Goal: Task Accomplishment & Management: Manage account settings

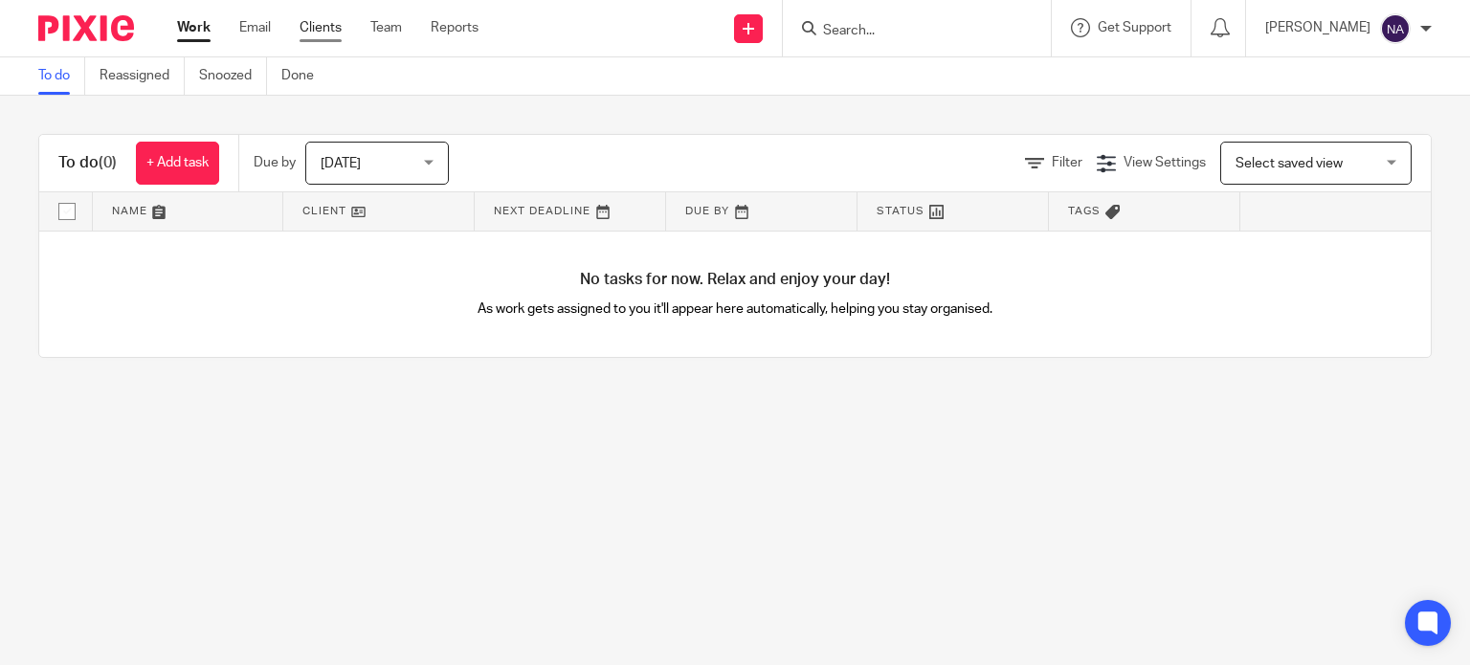
click at [335, 26] on link "Clients" at bounding box center [321, 27] width 42 height 19
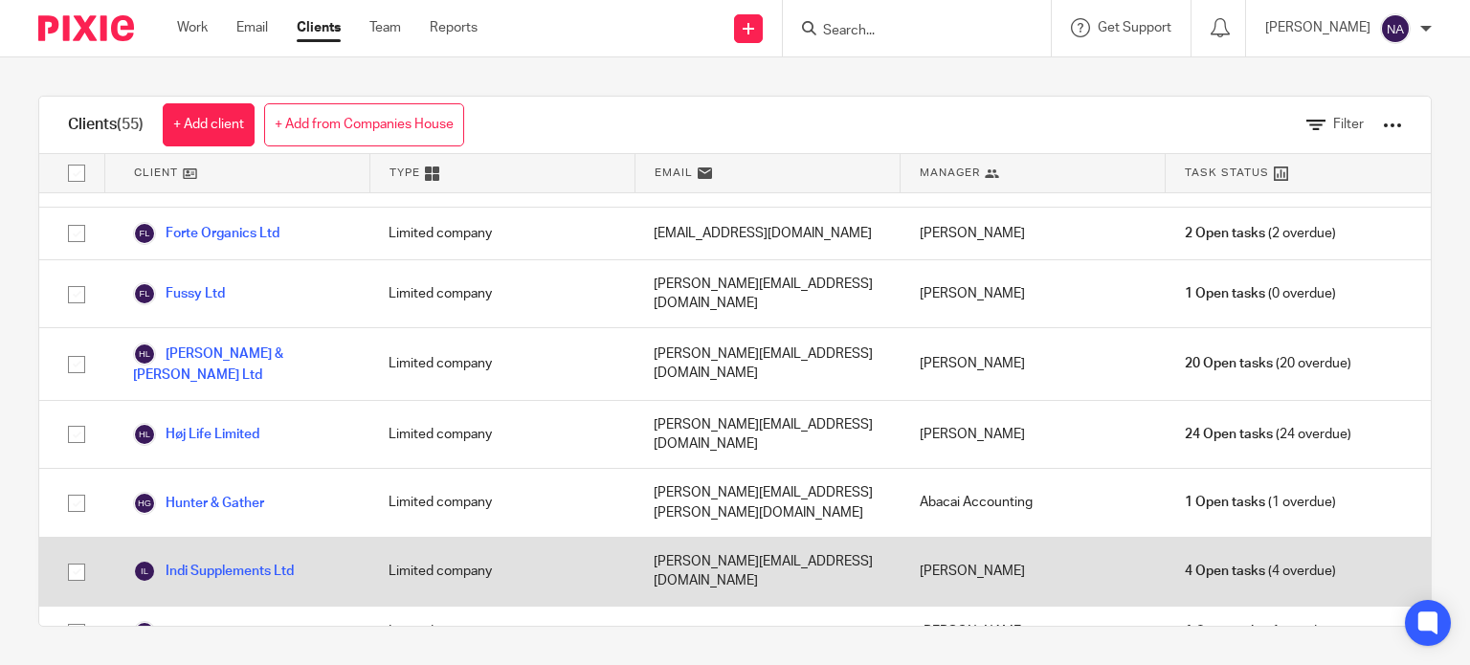
scroll to position [957, 0]
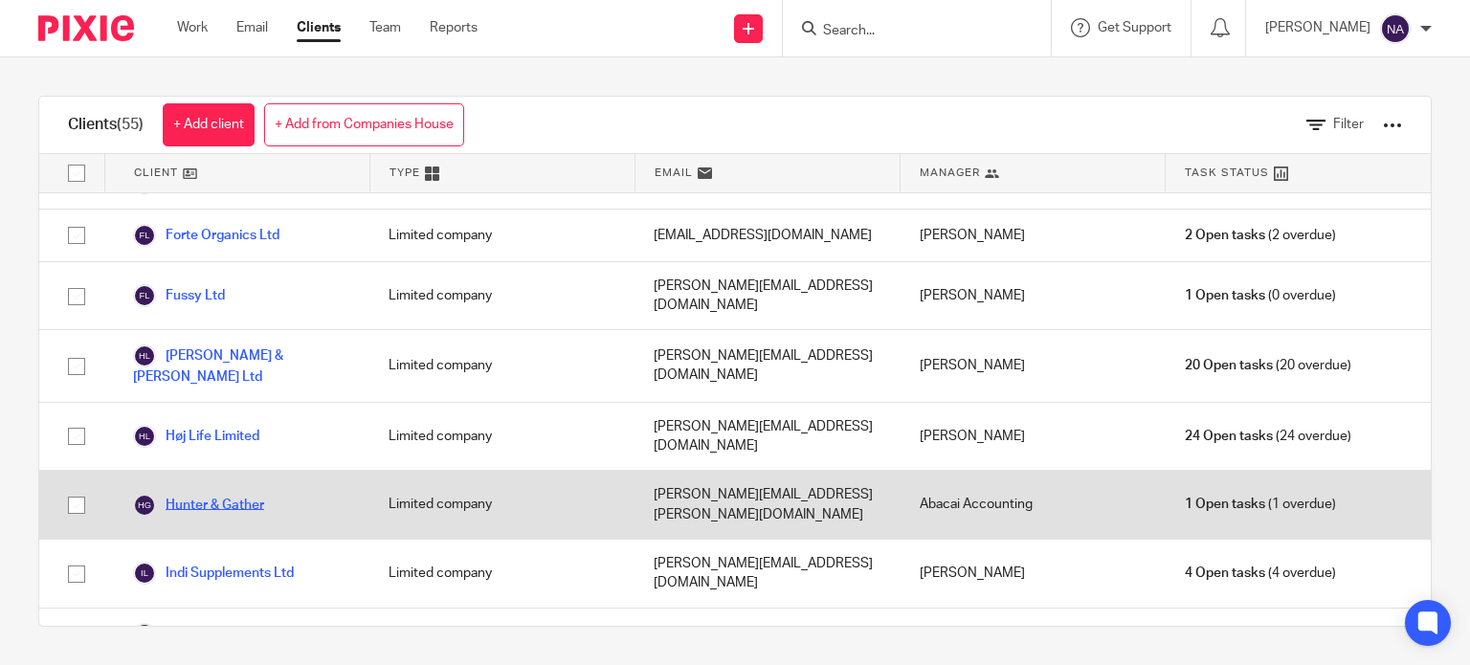
click at [219, 494] on link "Hunter & Gather" at bounding box center [198, 505] width 131 height 23
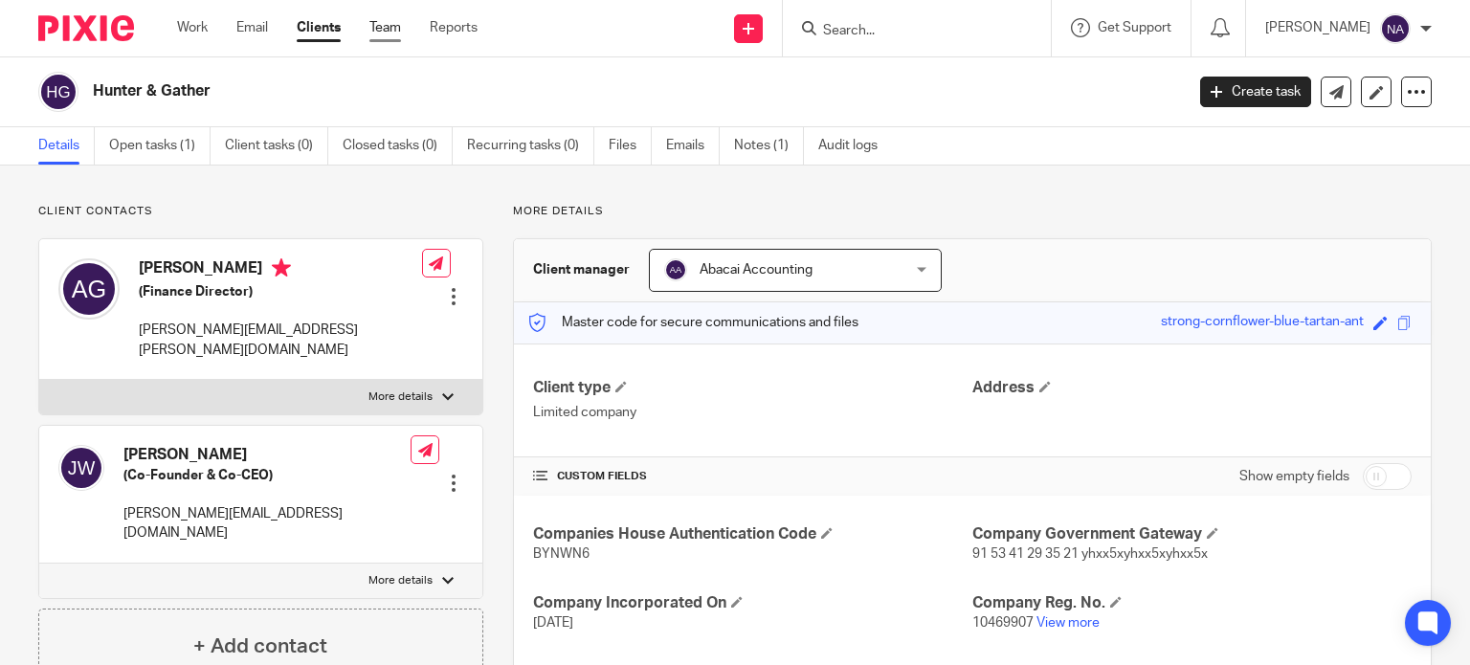
click at [390, 30] on link "Team" at bounding box center [385, 27] width 32 height 19
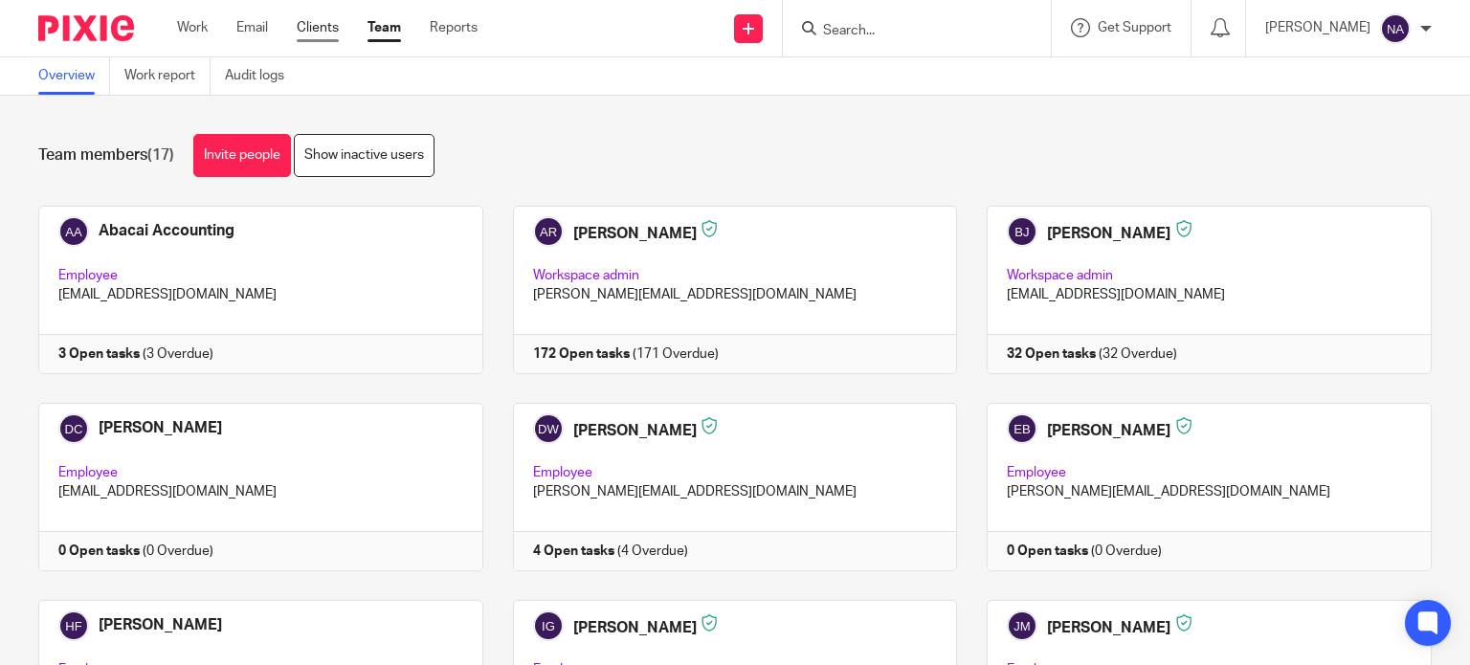
click at [337, 36] on link "Clients" at bounding box center [318, 27] width 42 height 19
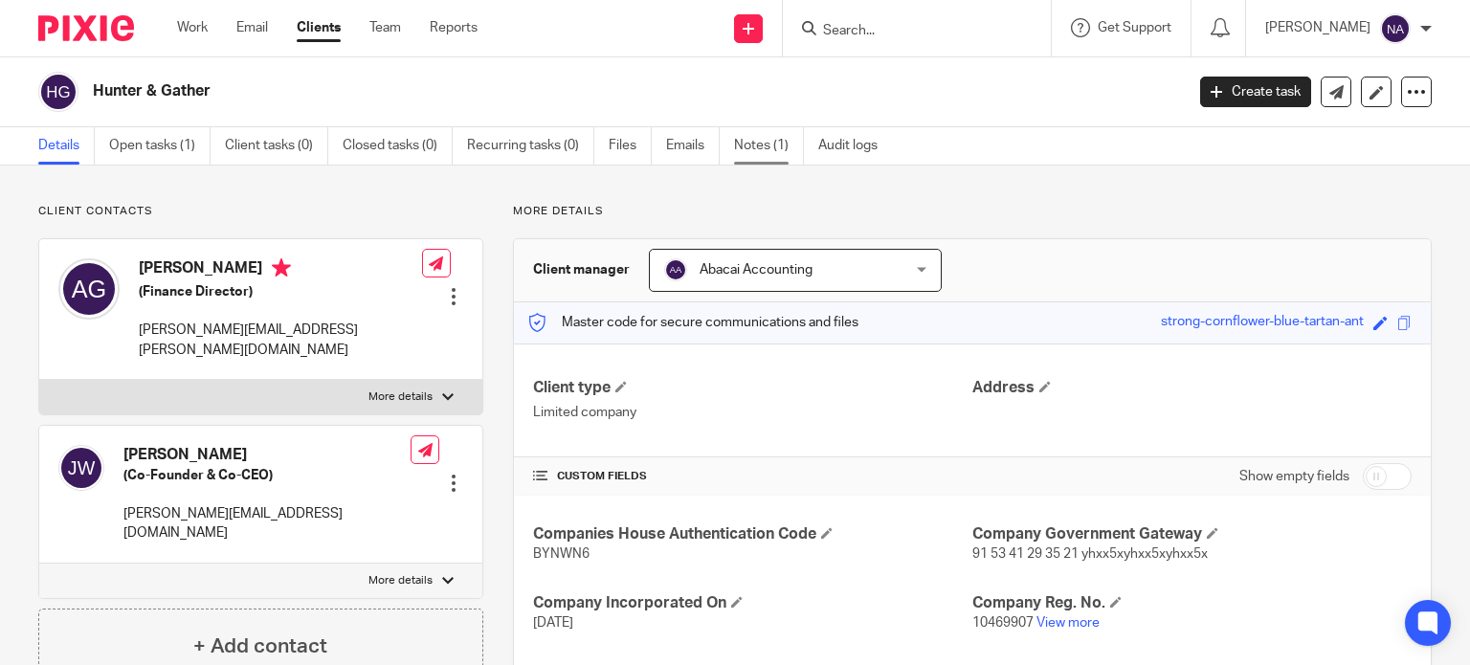
click at [752, 135] on link "Notes (1)" at bounding box center [769, 145] width 70 height 37
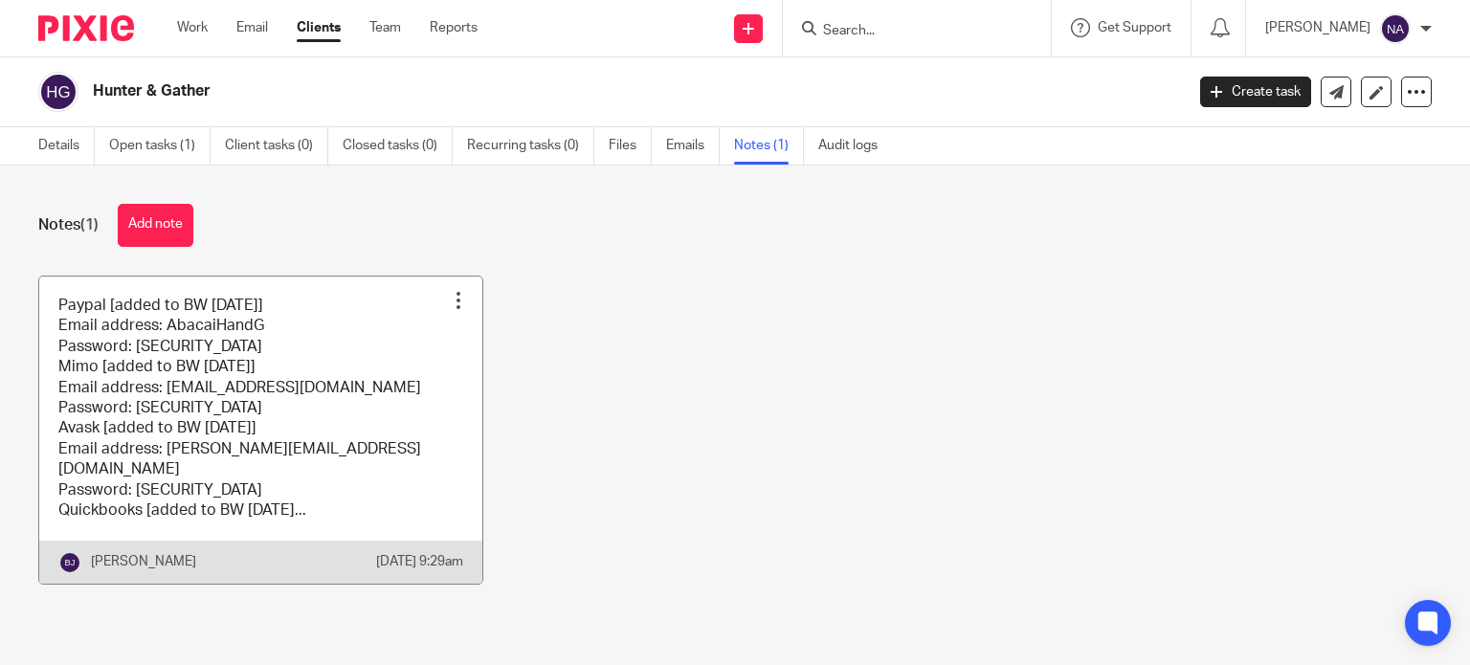
click at [300, 414] on link at bounding box center [260, 430] width 443 height 307
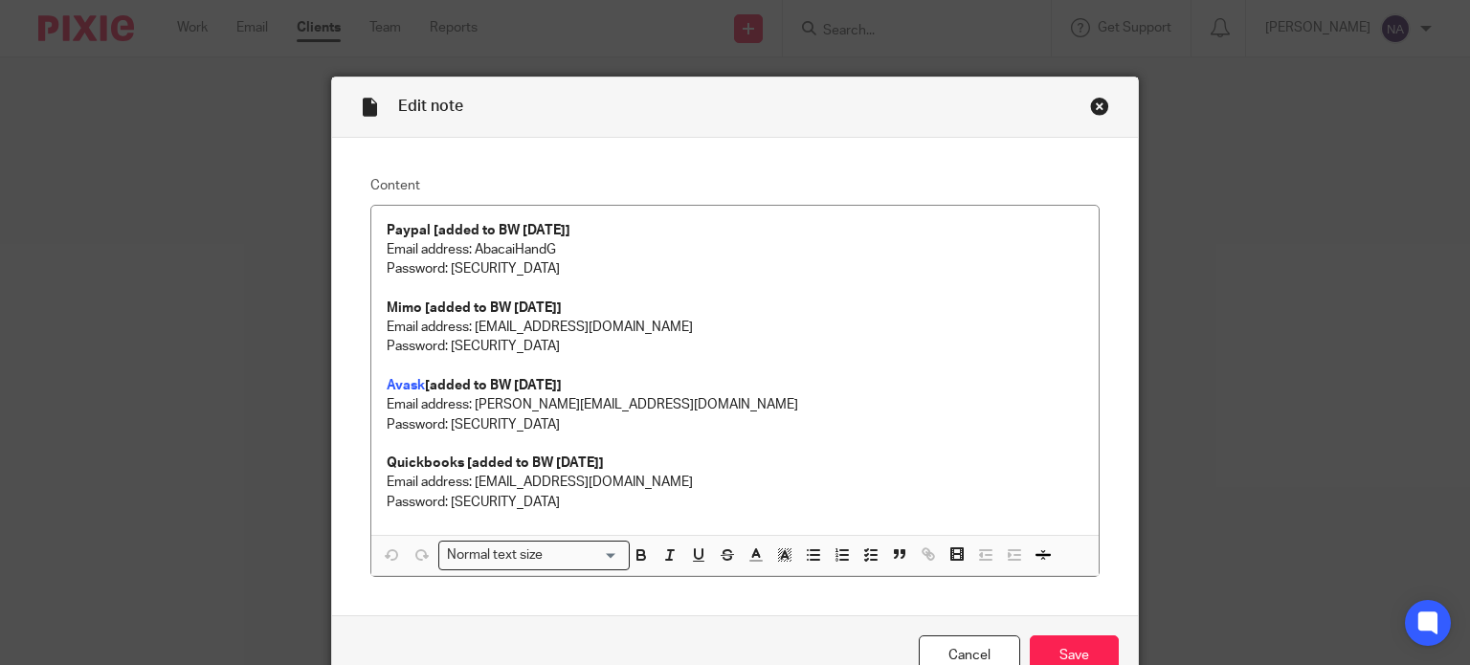
click at [1091, 104] on div "Close this dialog window" at bounding box center [1099, 106] width 19 height 19
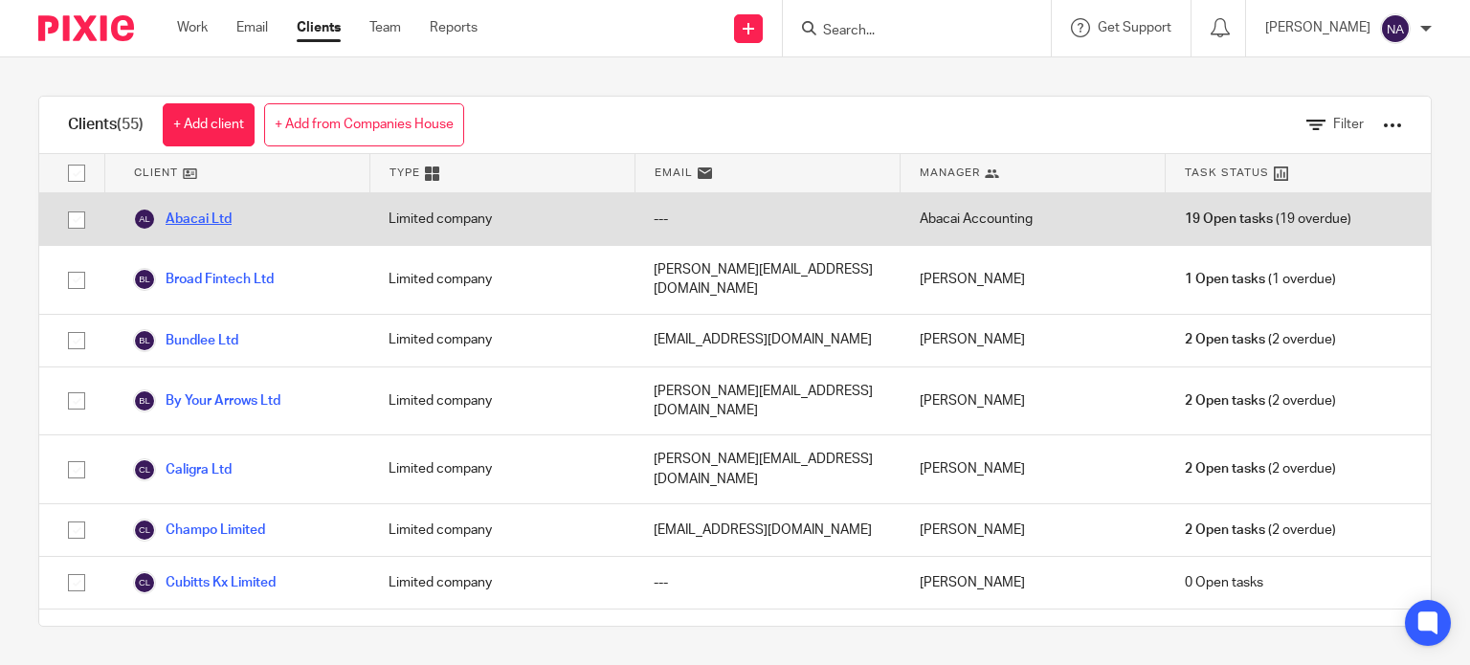
click at [199, 217] on link "Abacai Ltd" at bounding box center [182, 219] width 99 height 23
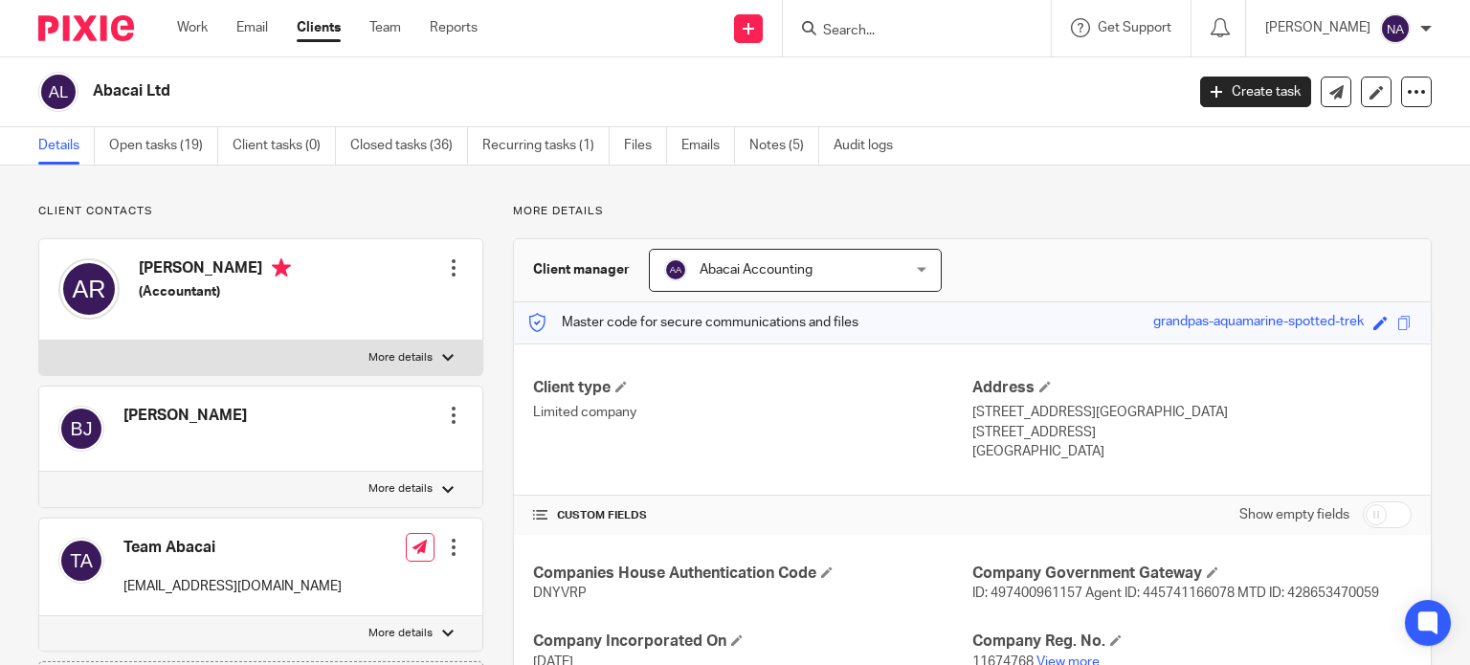
click at [747, 152] on ul "Details Open tasks (19) Client tasks (0) Closed tasks (36) Recurring tasks (1) …" at bounding box center [479, 145] width 883 height 37
click at [761, 153] on link "Notes (5)" at bounding box center [784, 145] width 70 height 37
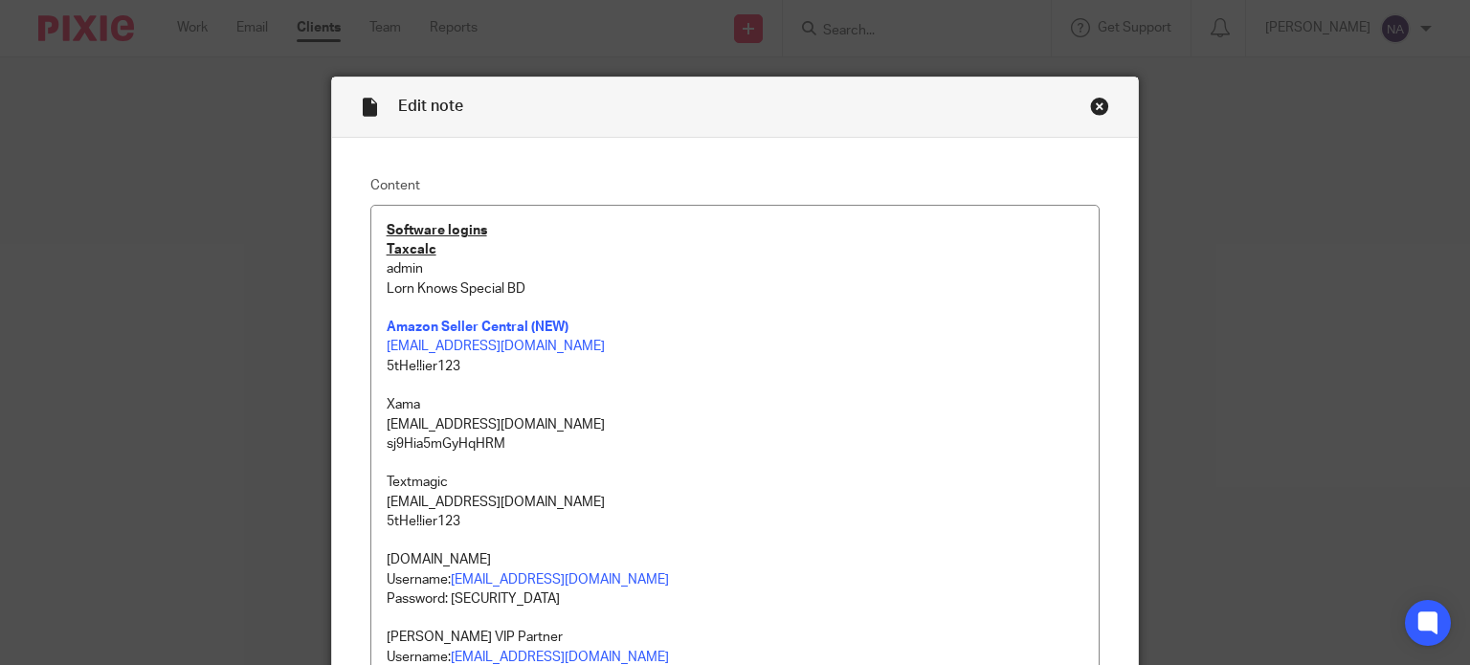
click at [1090, 104] on div "Close this dialog window" at bounding box center [1099, 106] width 19 height 19
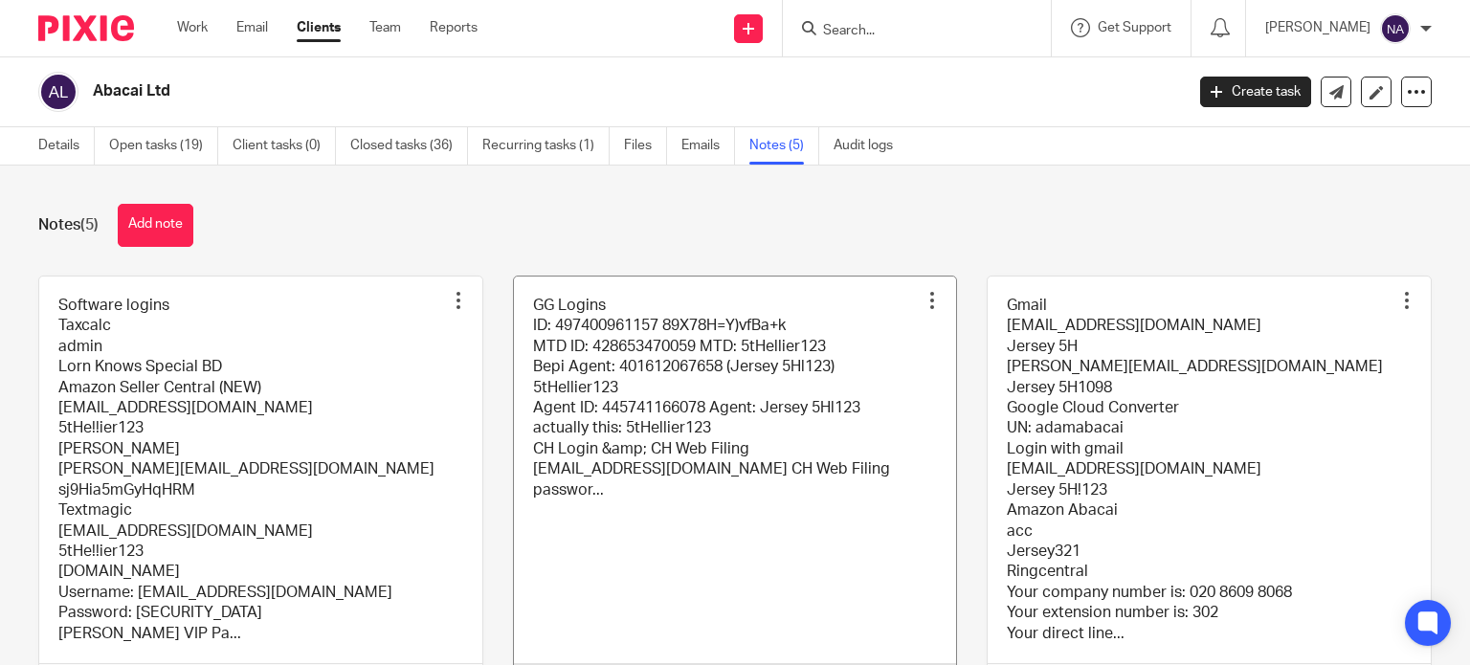
scroll to position [191, 0]
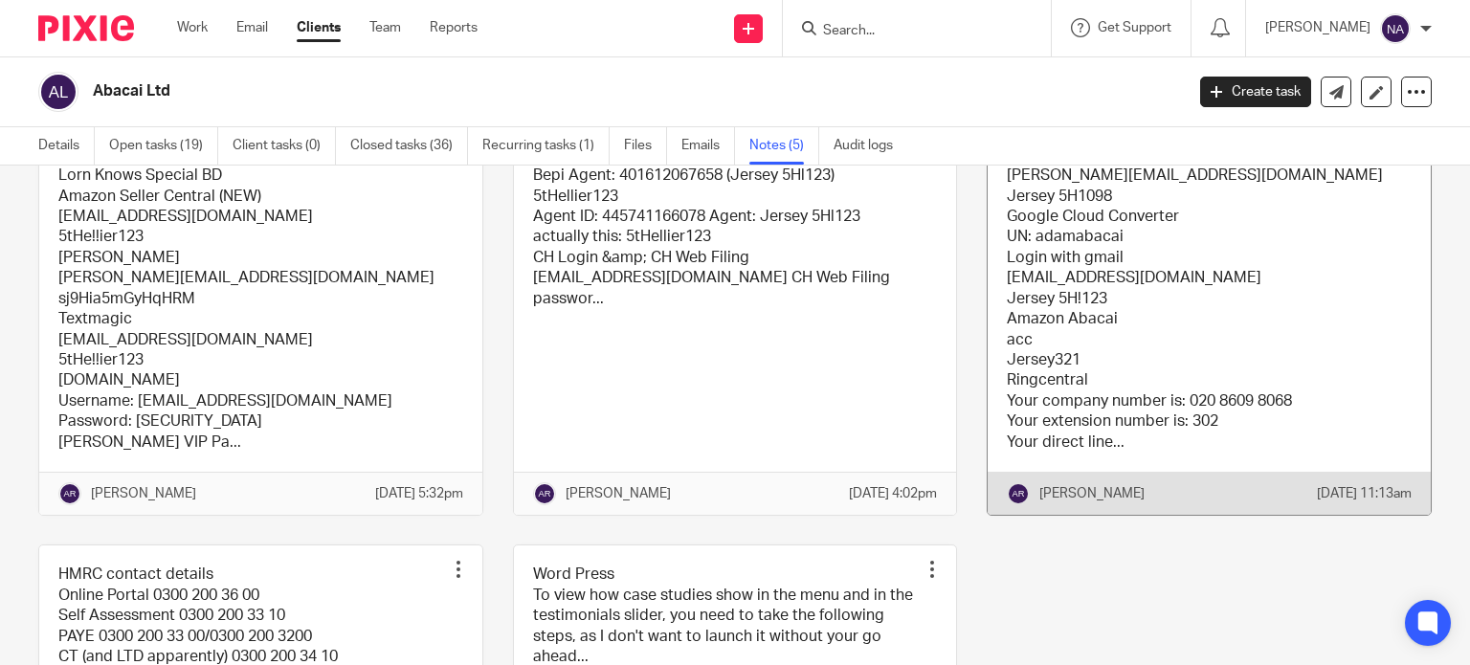
click at [1104, 329] on link at bounding box center [1209, 300] width 443 height 430
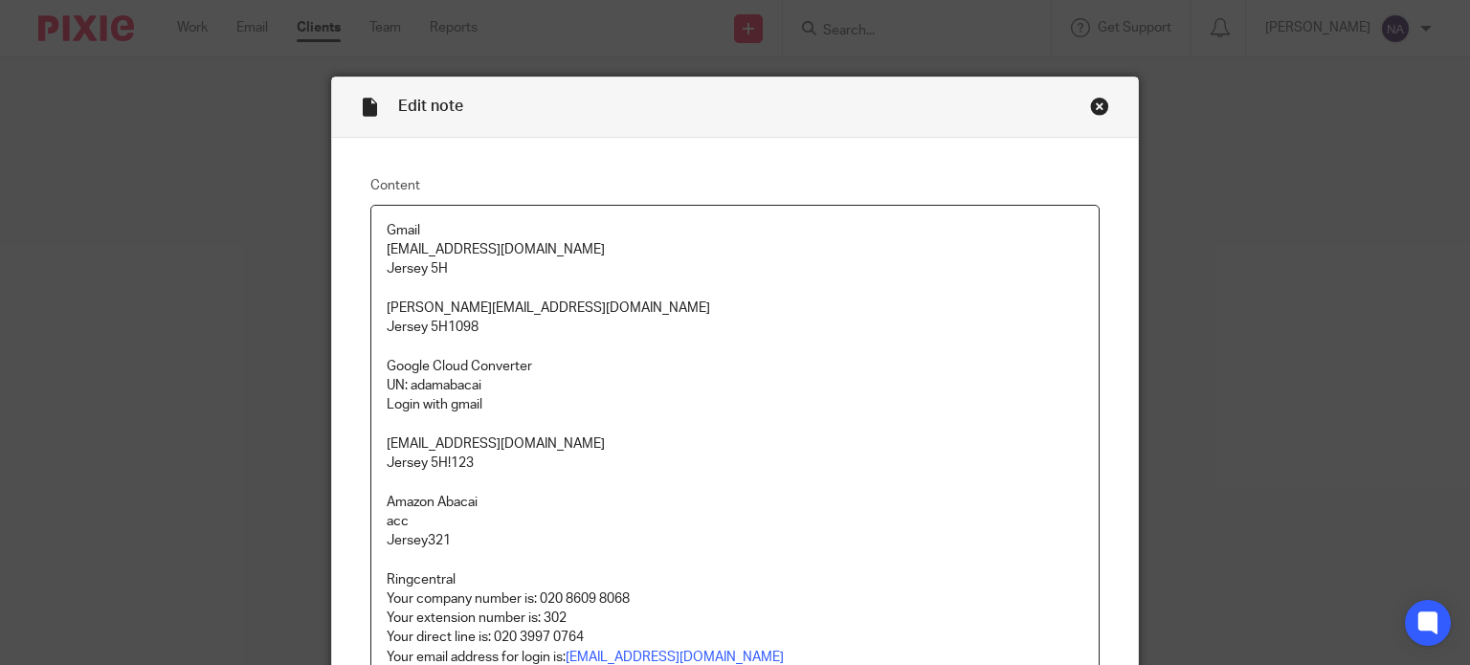
click at [1095, 106] on div "Close this dialog window" at bounding box center [1099, 106] width 19 height 19
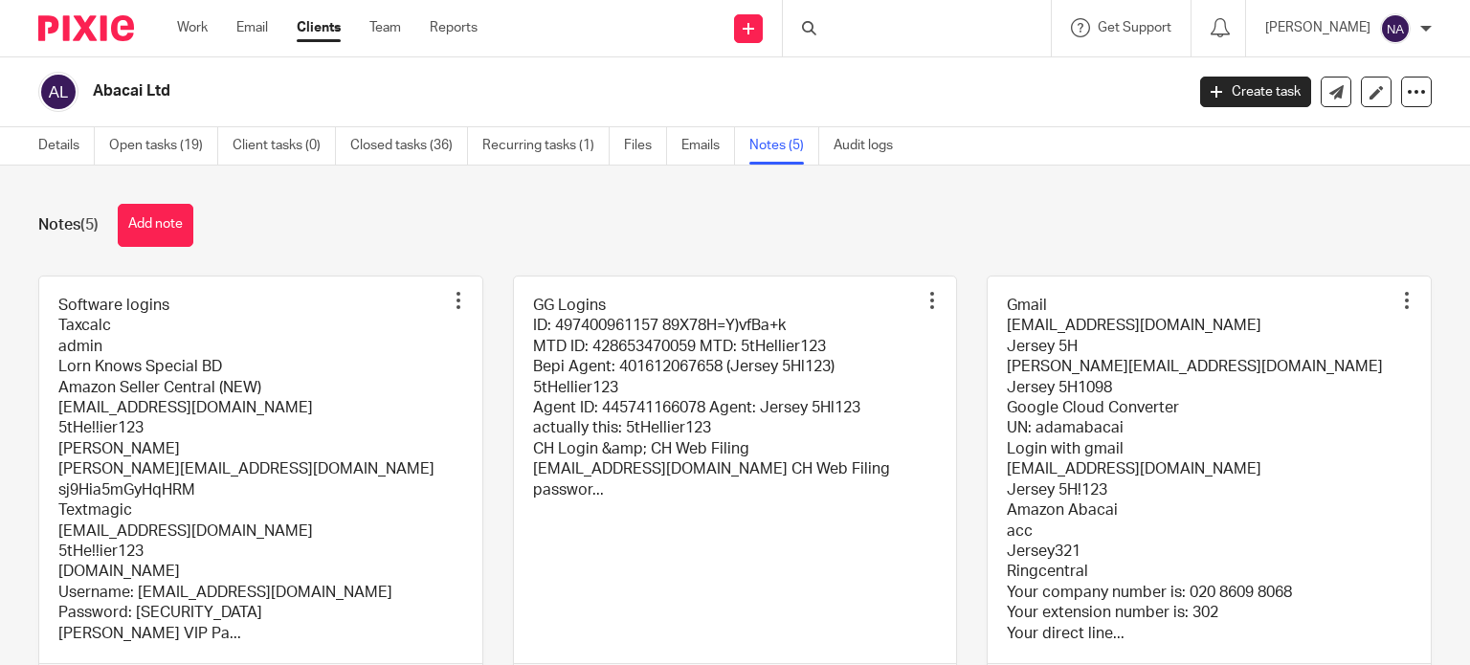
scroll to position [479, 0]
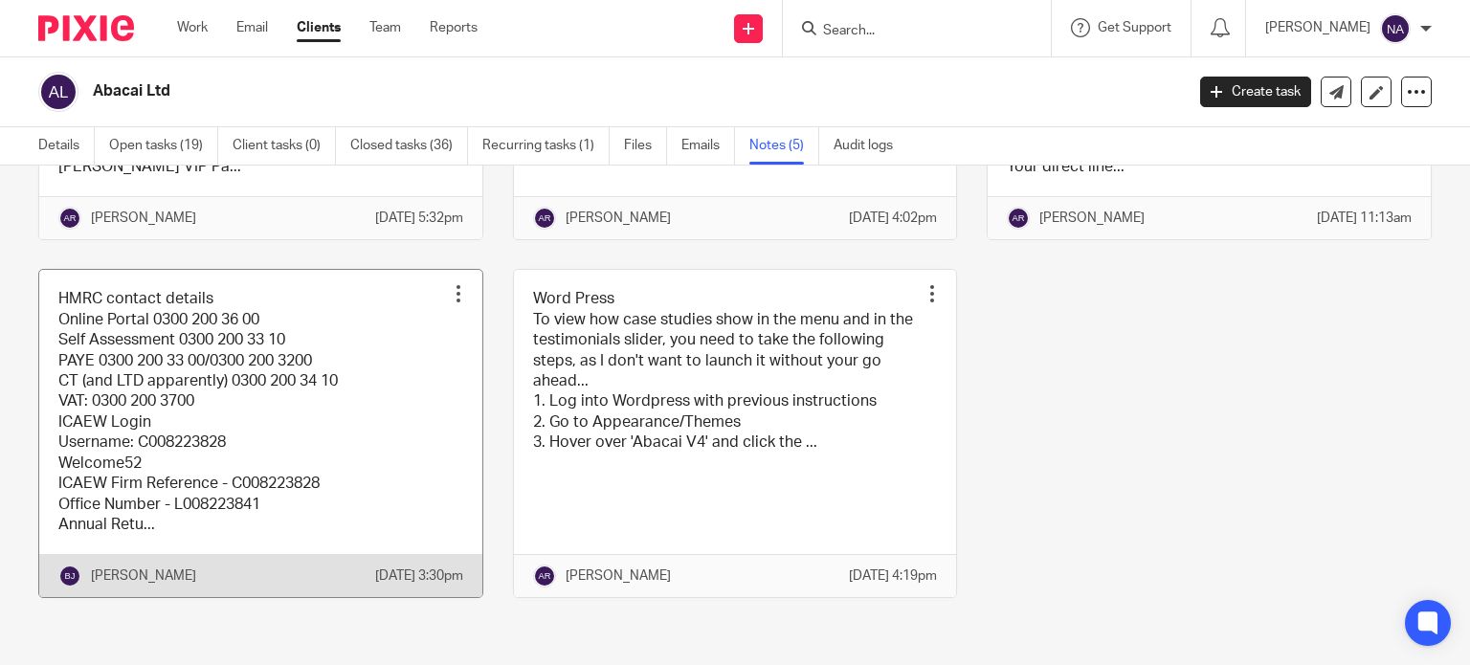
click at [390, 441] on link at bounding box center [260, 433] width 443 height 327
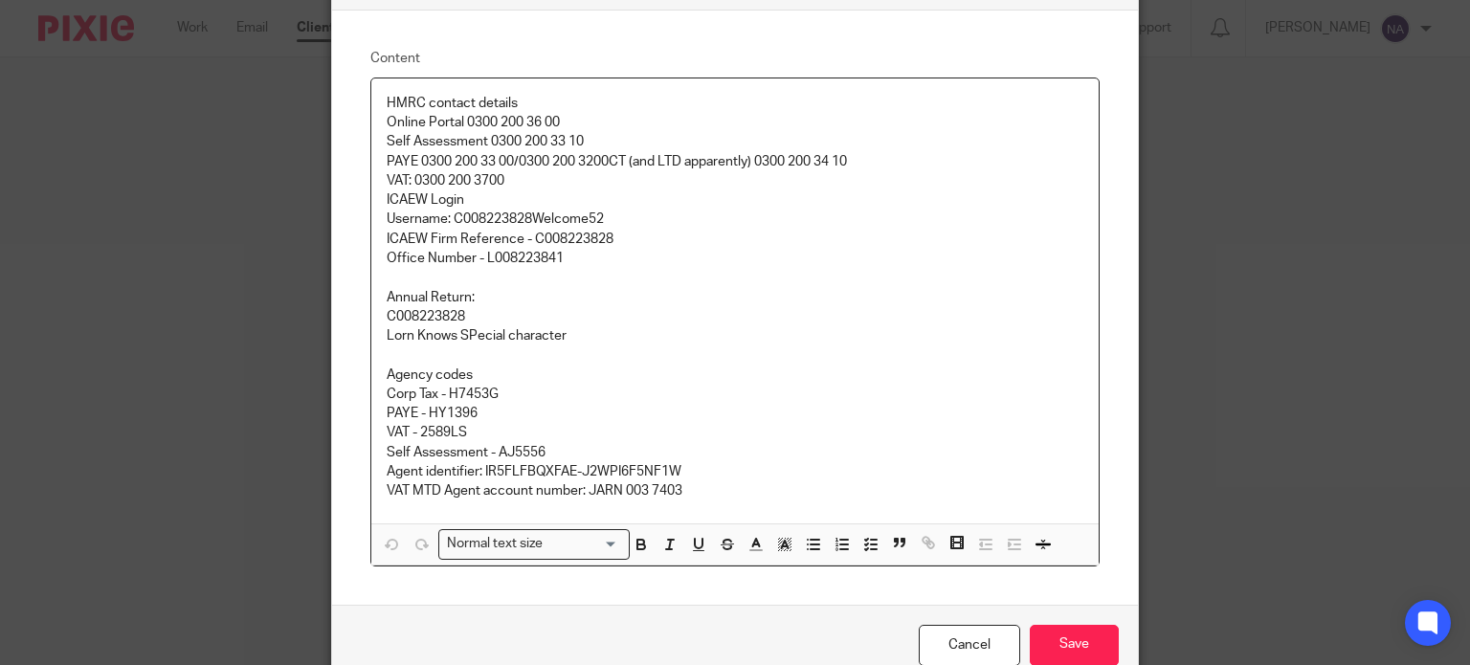
scroll to position [31, 0]
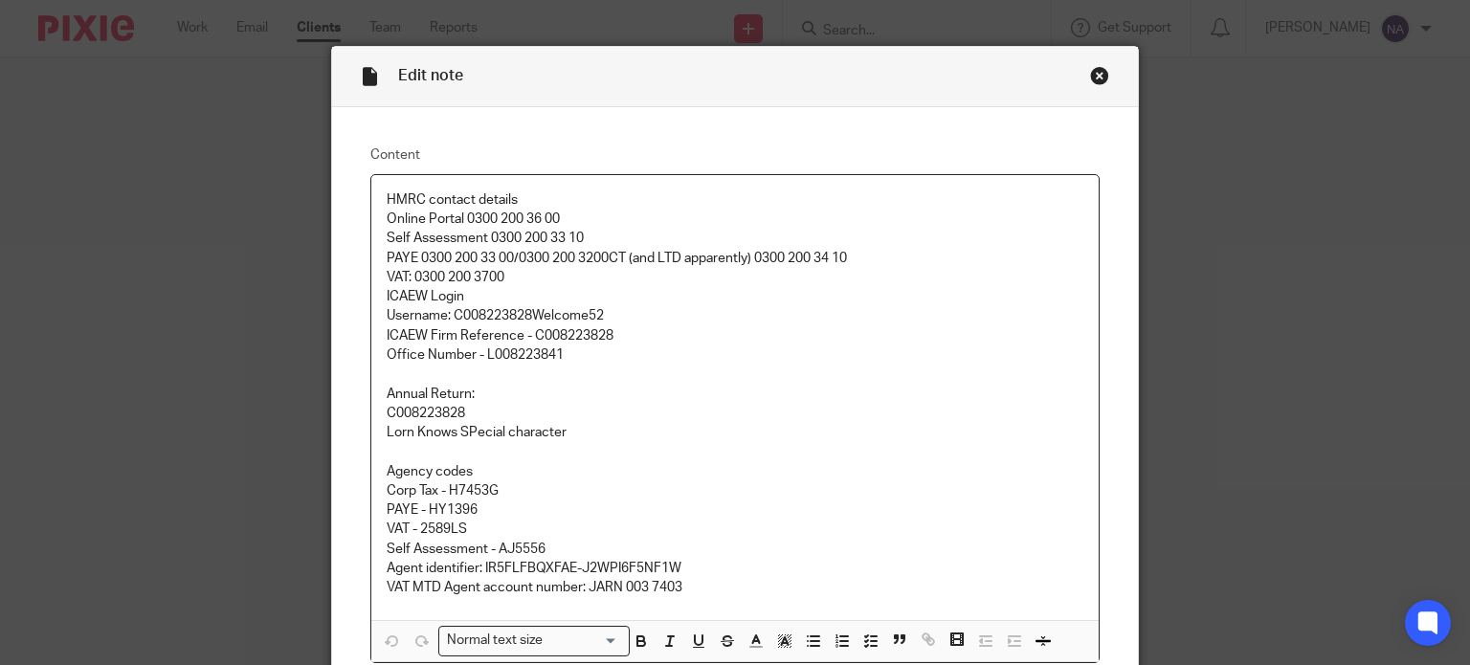
click at [1090, 75] on div "Close this dialog window" at bounding box center [1099, 75] width 19 height 19
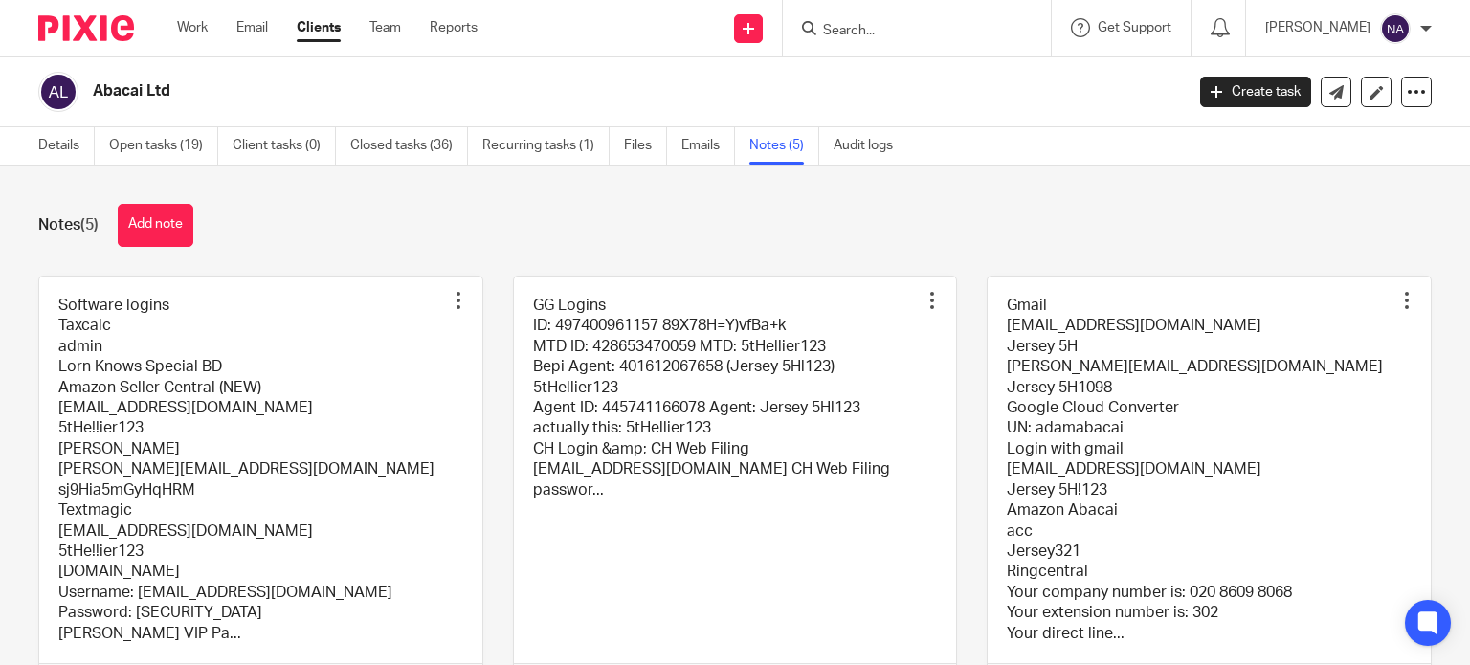
click at [1295, 235] on div "Notes (5) Add note" at bounding box center [735, 225] width 1394 height 43
click at [311, 22] on link "Clients" at bounding box center [319, 27] width 44 height 19
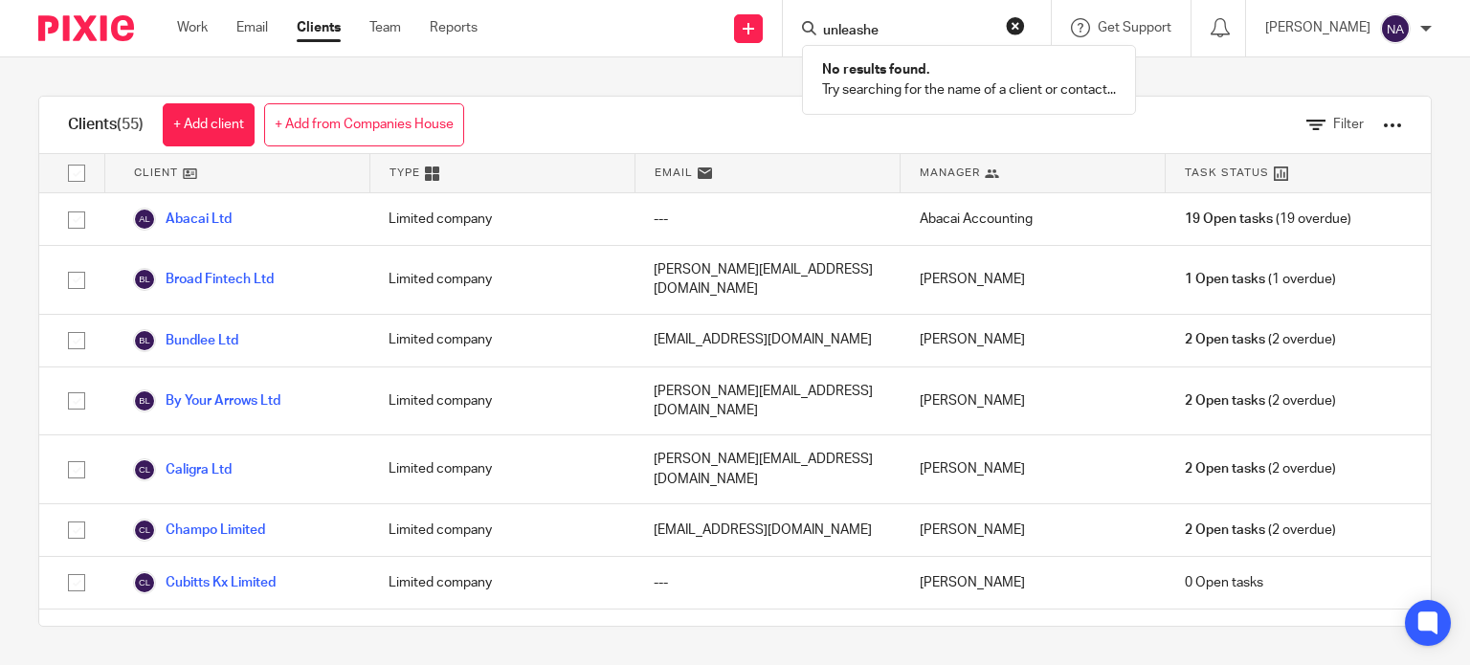
type input "unleashed"
drag, startPoint x: 935, startPoint y: 26, endPoint x: 792, endPoint y: 56, distance: 145.7
click at [792, 56] on div "Send new email Create task Add client unleashed No results found. Try searching…" at bounding box center [988, 28] width 964 height 56
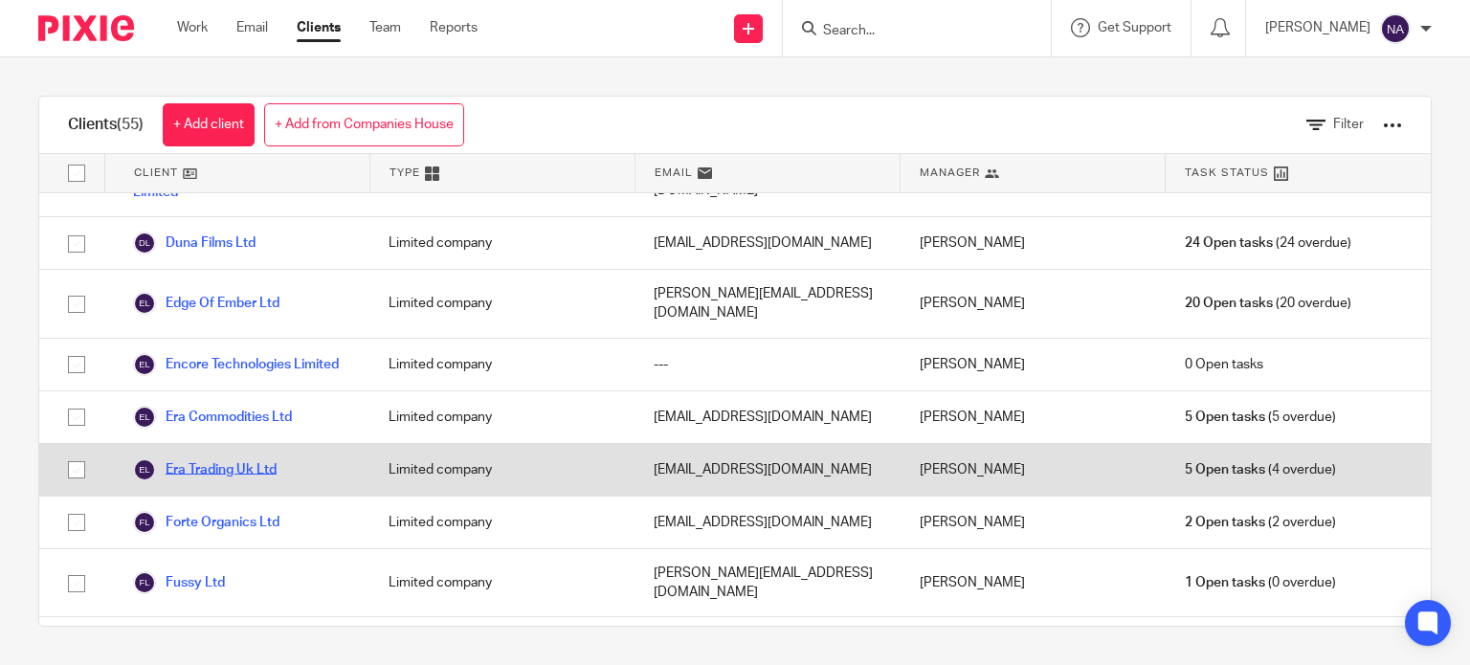
scroll to position [861, 0]
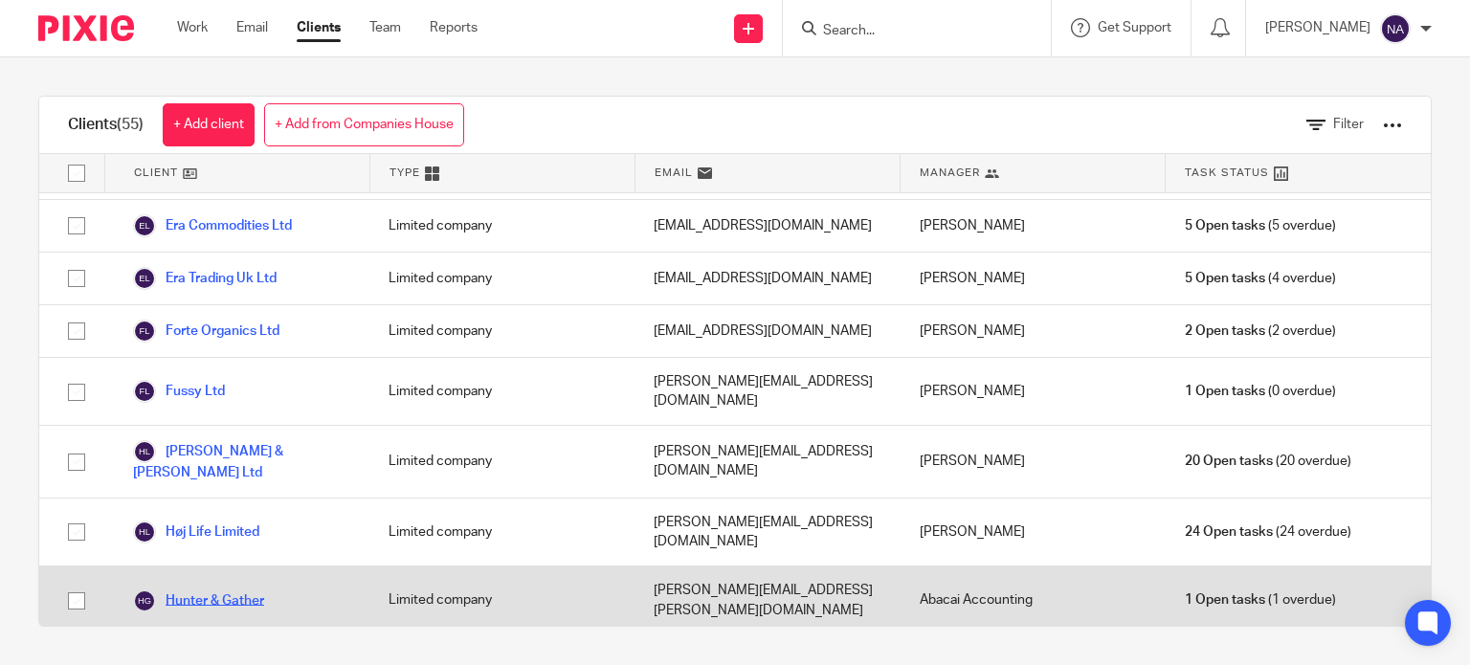
click at [231, 590] on link "Hunter & Gather" at bounding box center [198, 601] width 131 height 23
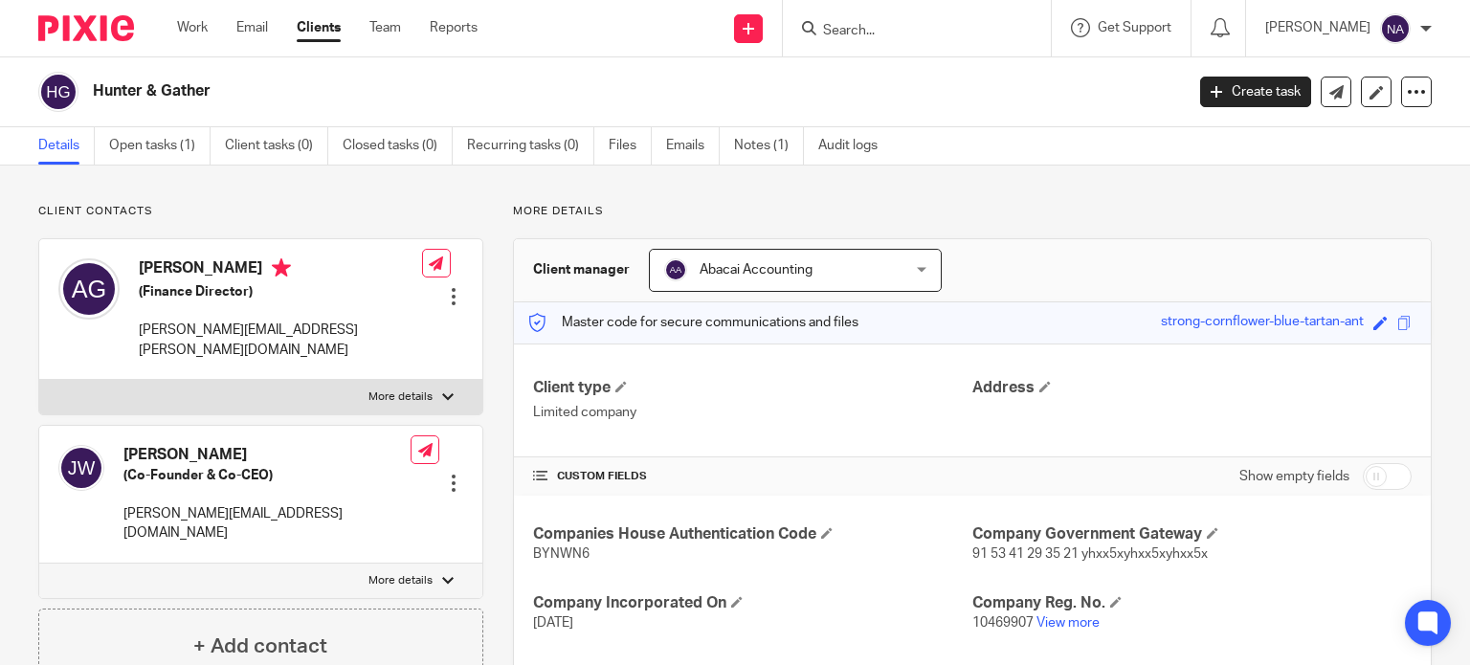
click at [1371, 198] on div "Client contacts Alan Gerbi (Finance Director) alan.gerbi@hunterandgatherfoods.c…" at bounding box center [735, 674] width 1470 height 1016
click at [754, 147] on link "Notes (1)" at bounding box center [769, 145] width 70 height 37
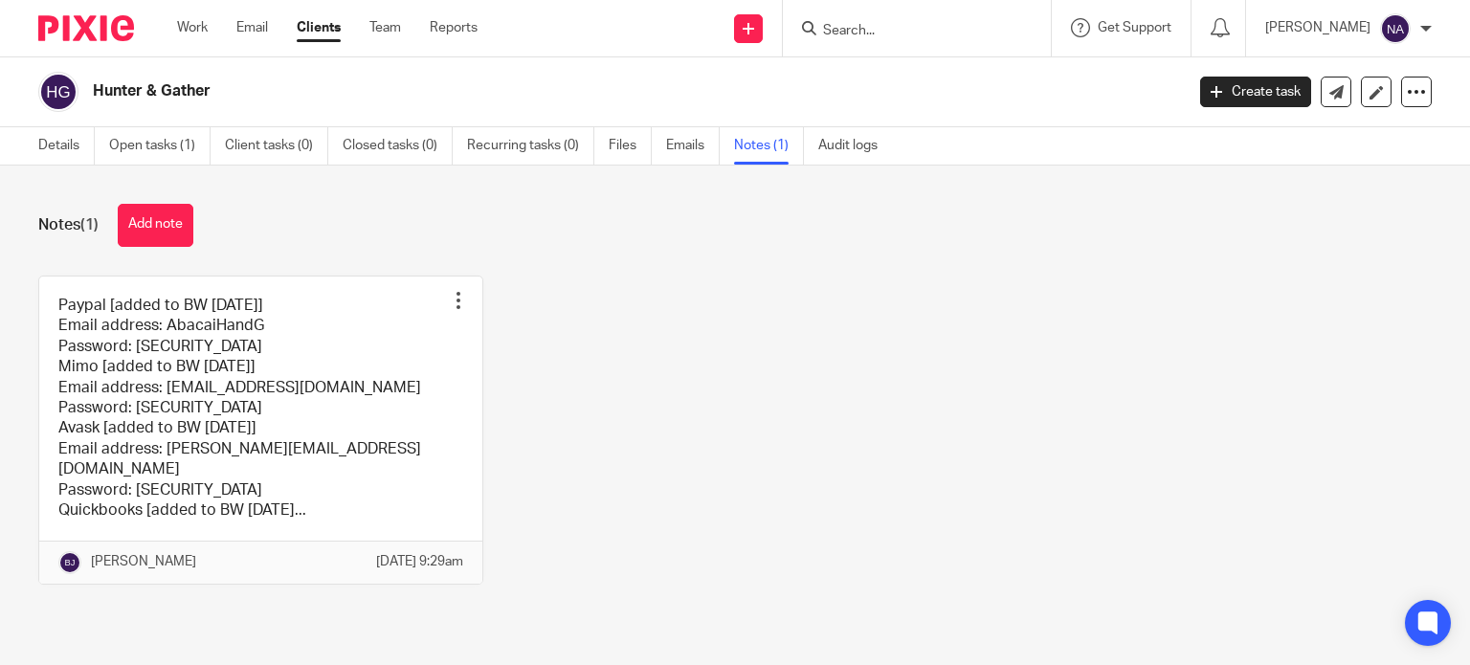
click at [430, 368] on link at bounding box center [260, 430] width 443 height 307
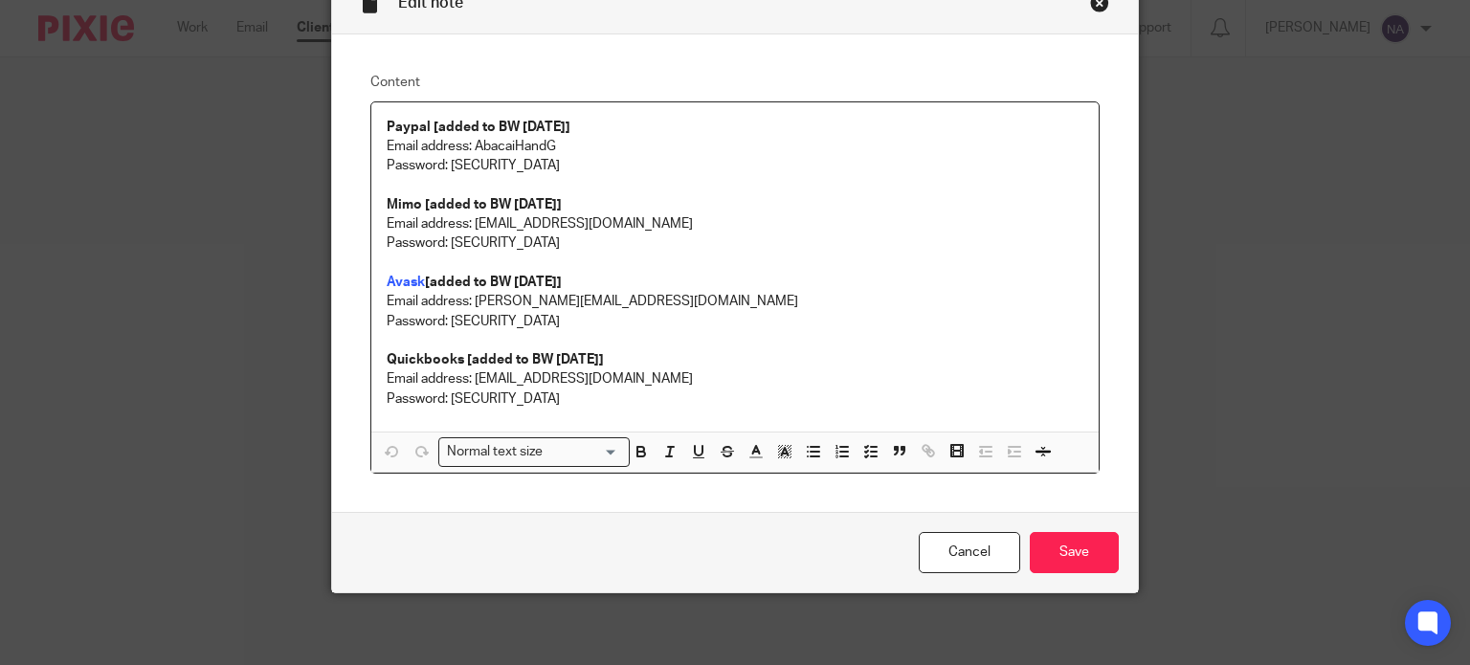
scroll to position [105, 0]
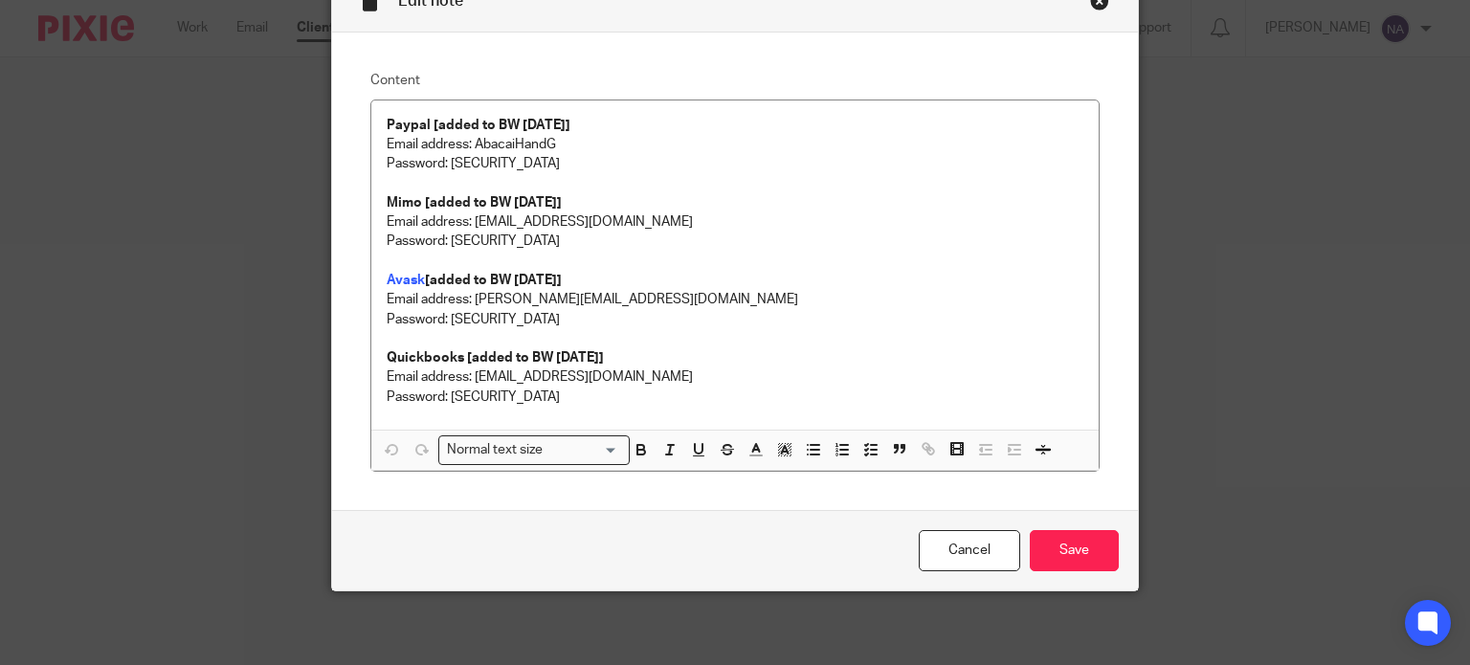
click at [0, 236] on div "Edit note Content Paypal [added to BW 8/8/2025] Email address: AbacaiHandG Pass…" at bounding box center [735, 332] width 1470 height 665
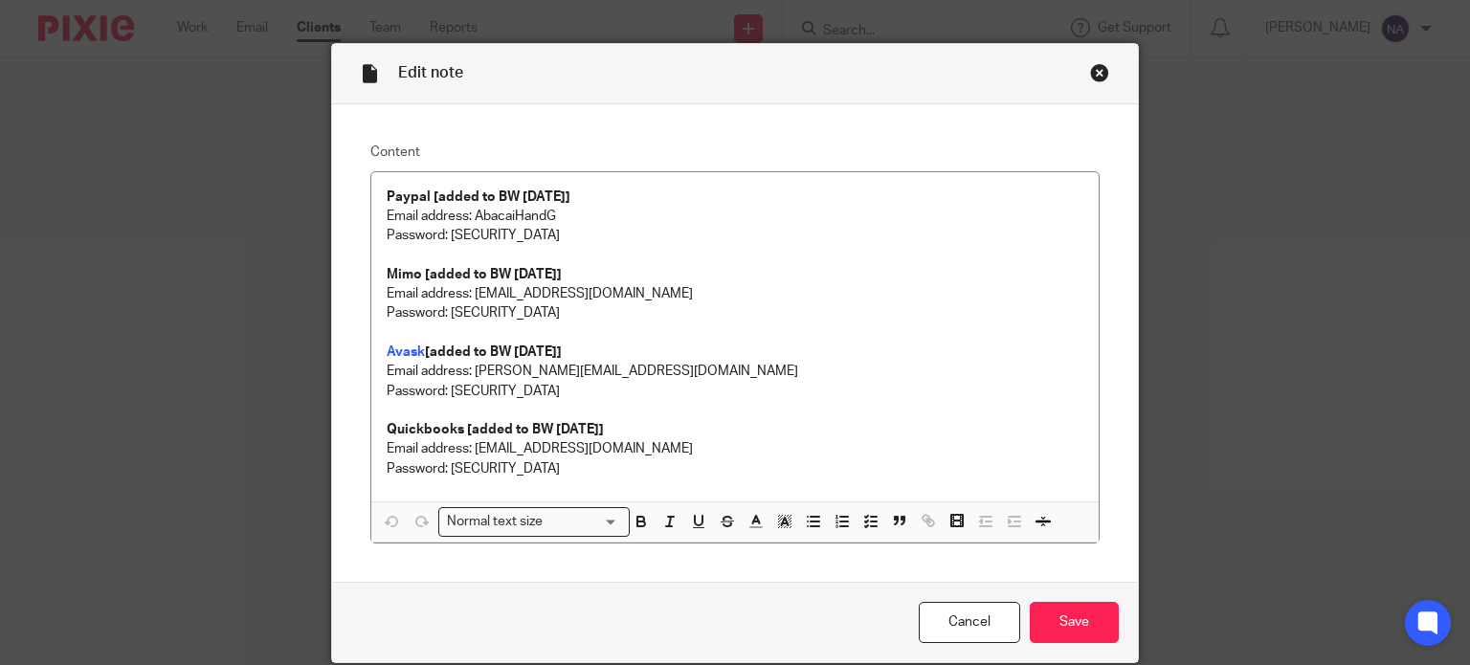
scroll to position [0, 0]
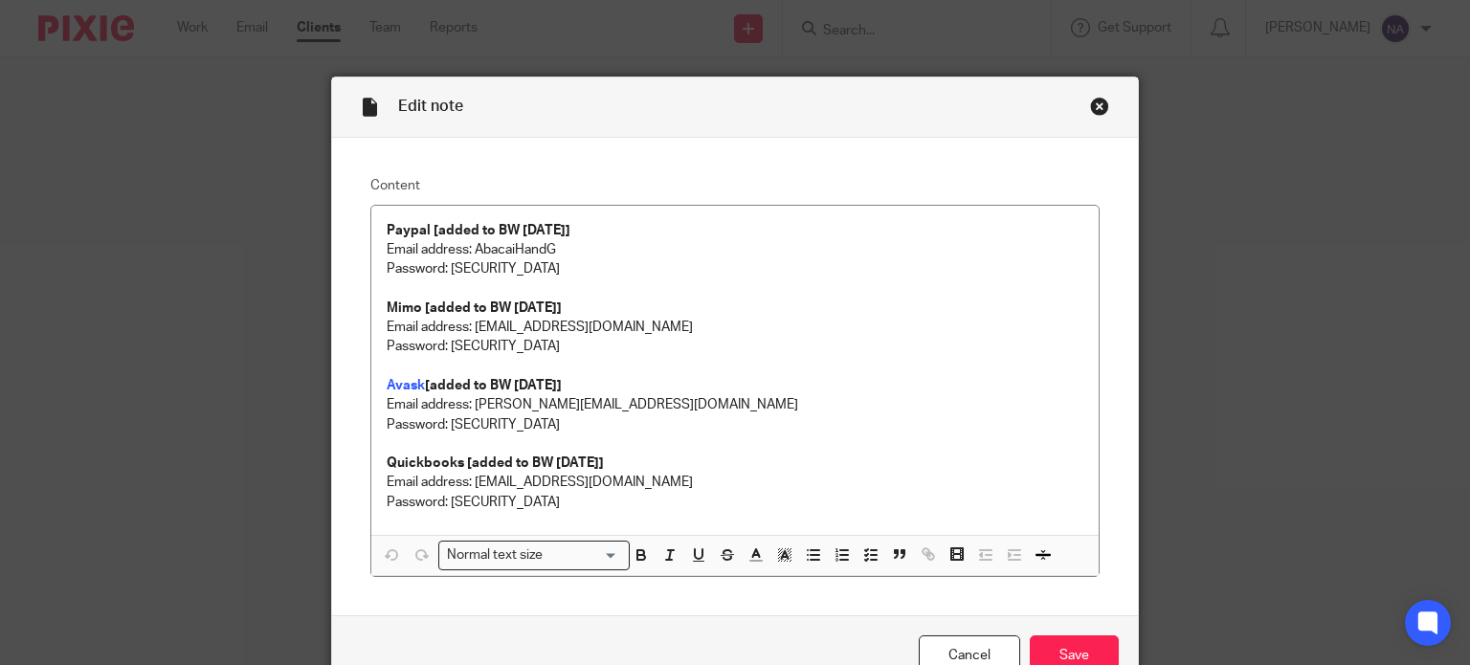
click at [1090, 100] on div "Close this dialog window" at bounding box center [1099, 106] width 19 height 19
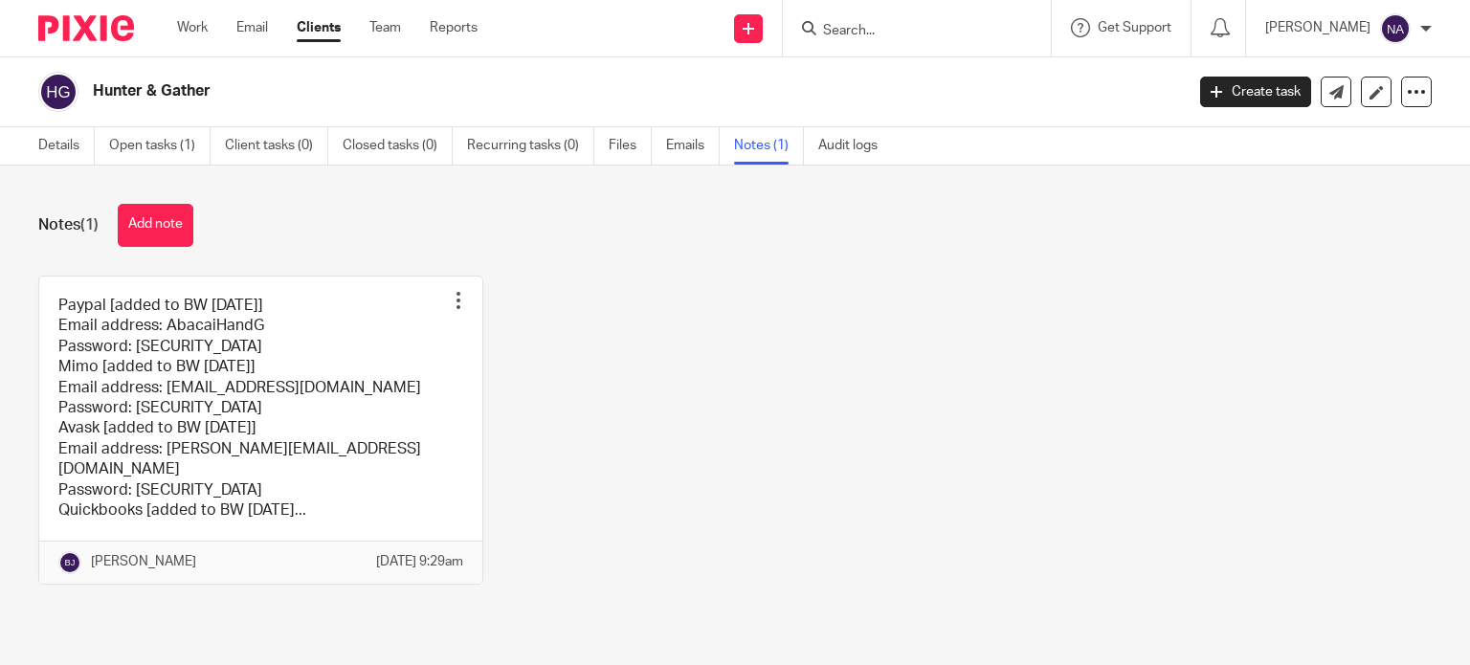
click at [919, 24] on input "Search" at bounding box center [907, 31] width 172 height 17
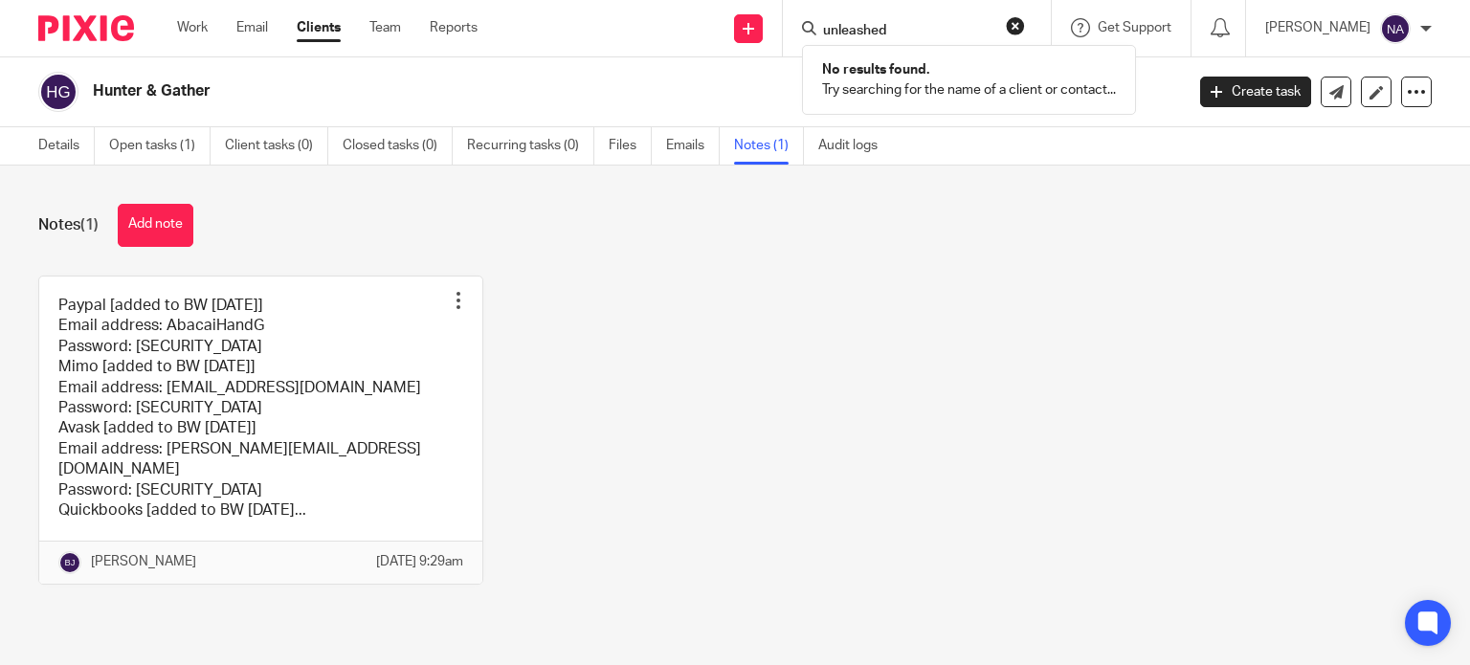
type input "unleashed"
click at [1060, 181] on div "Notes (1) Add note Paypal [added to BW [DATE]] Email address: AbacaiHandG Passw…" at bounding box center [735, 409] width 1470 height 486
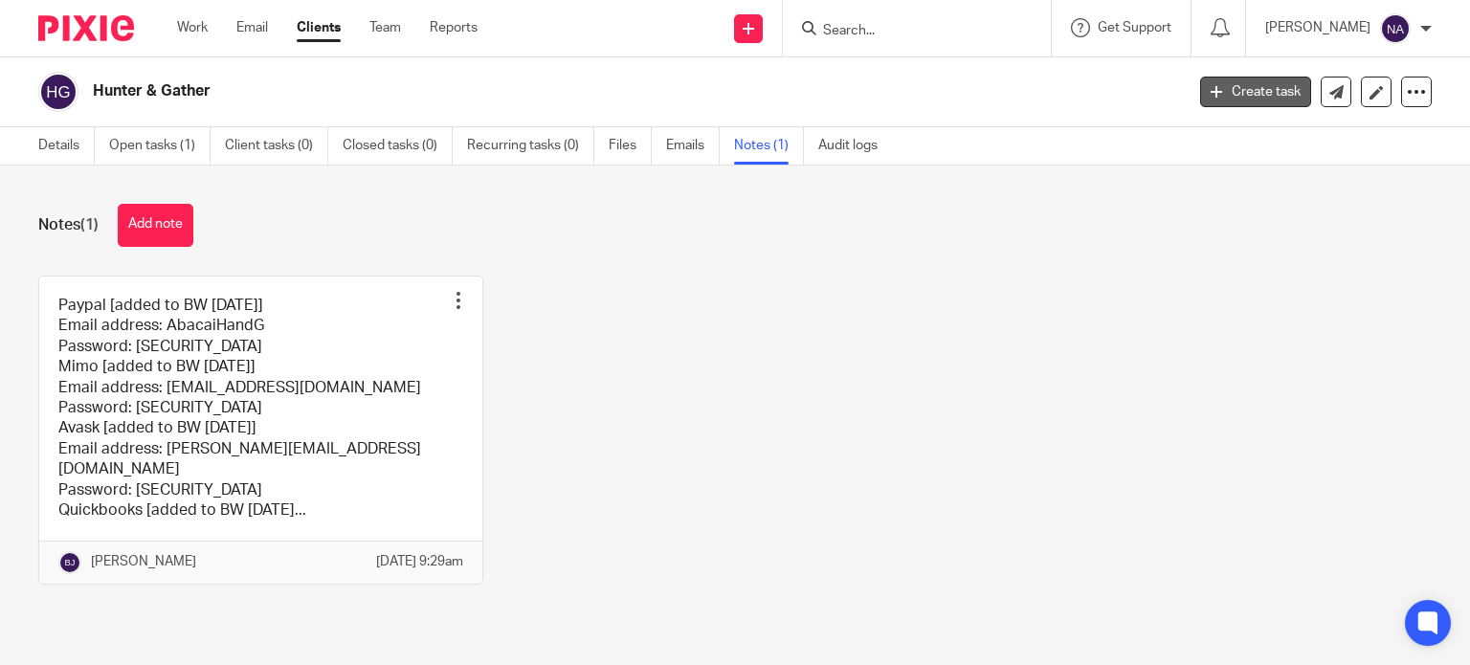
drag, startPoint x: 1436, startPoint y: 354, endPoint x: 1192, endPoint y: 106, distance: 347.9
click at [1435, 347] on div "Notes (1) Add note Paypal [added to BW [DATE]] Email address: AbacaiHandG Passw…" at bounding box center [735, 409] width 1470 height 486
